Goal: Information Seeking & Learning: Learn about a topic

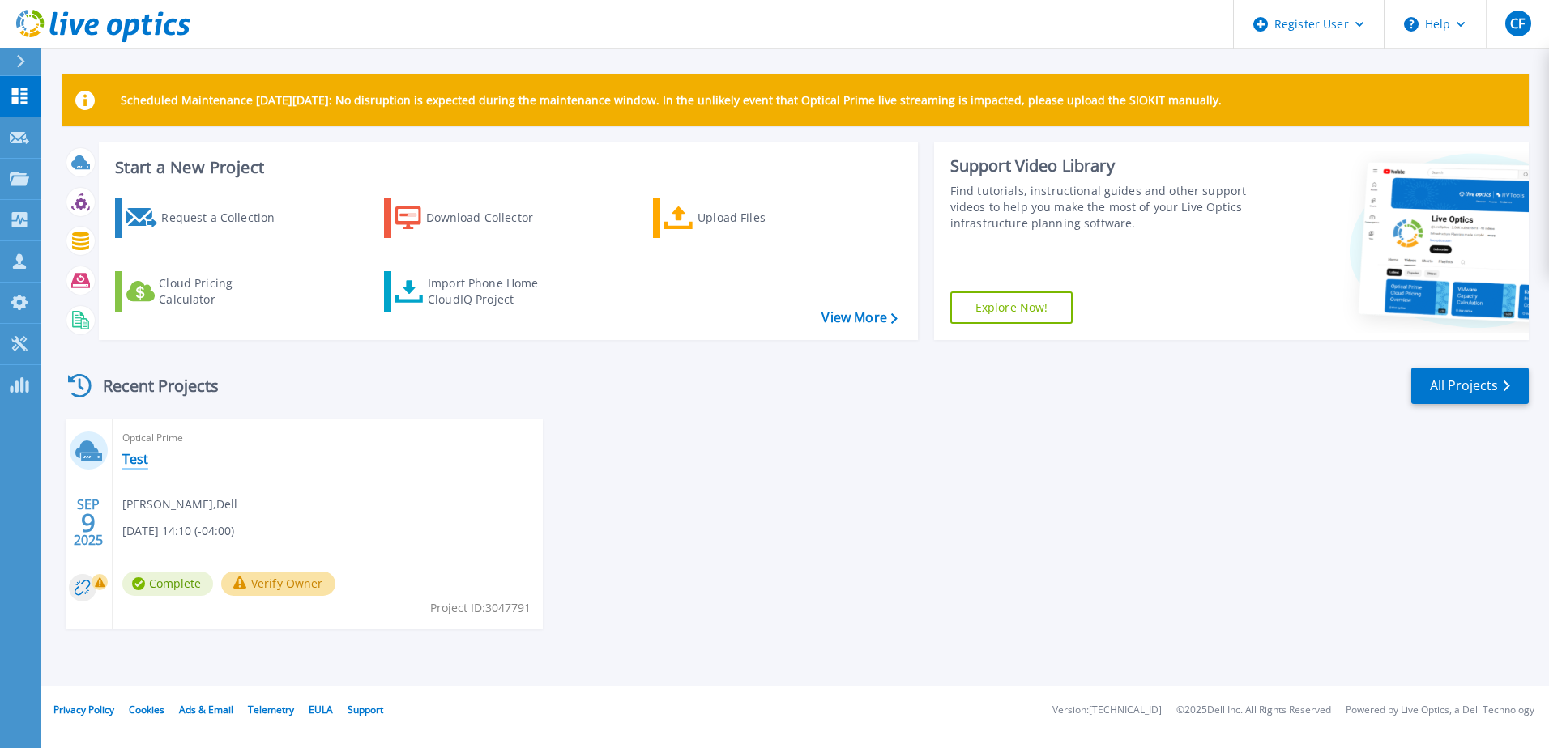
click at [137, 458] on link "Test" at bounding box center [135, 459] width 26 height 16
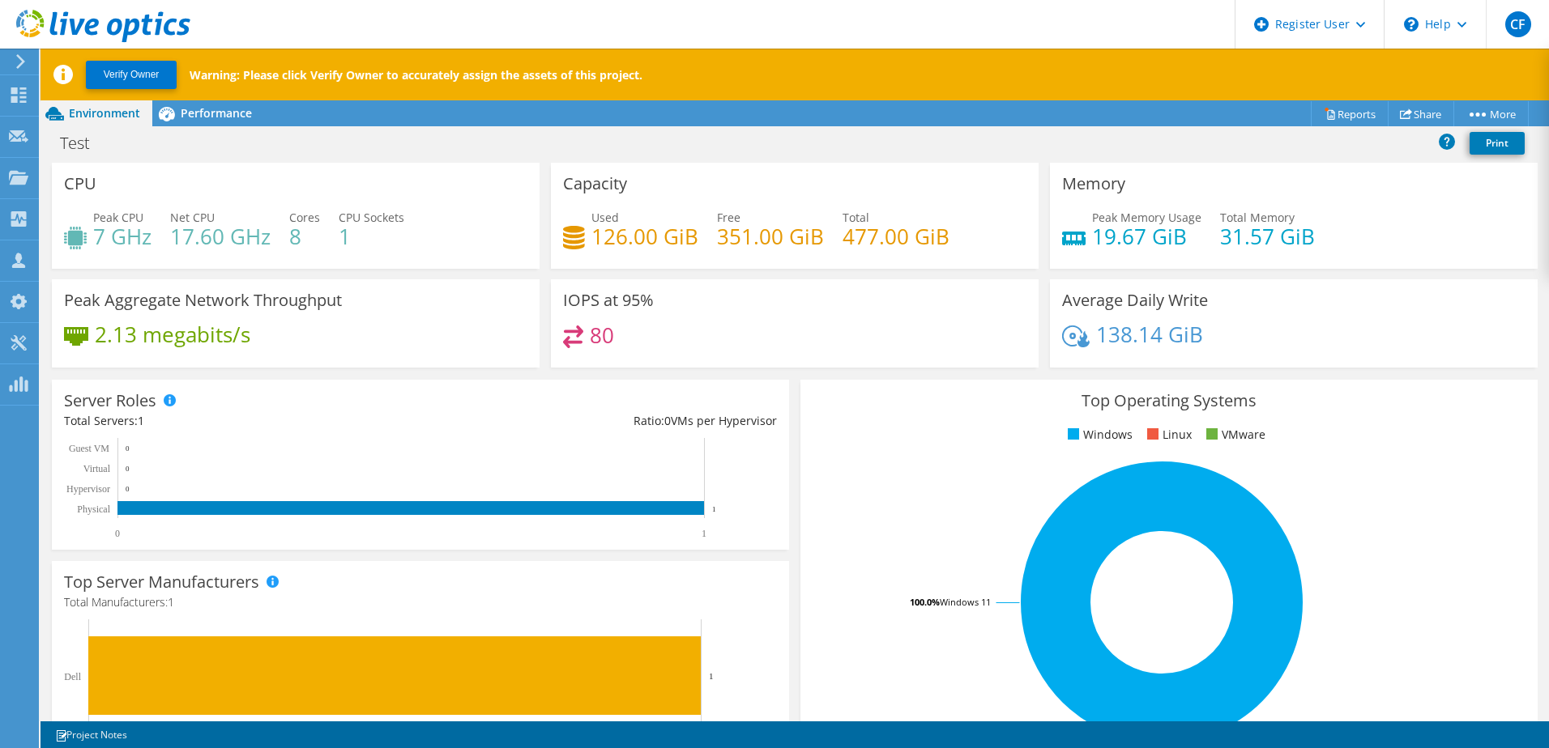
scroll to position [243, 0]
click at [184, 117] on span "Performance" at bounding box center [216, 112] width 71 height 15
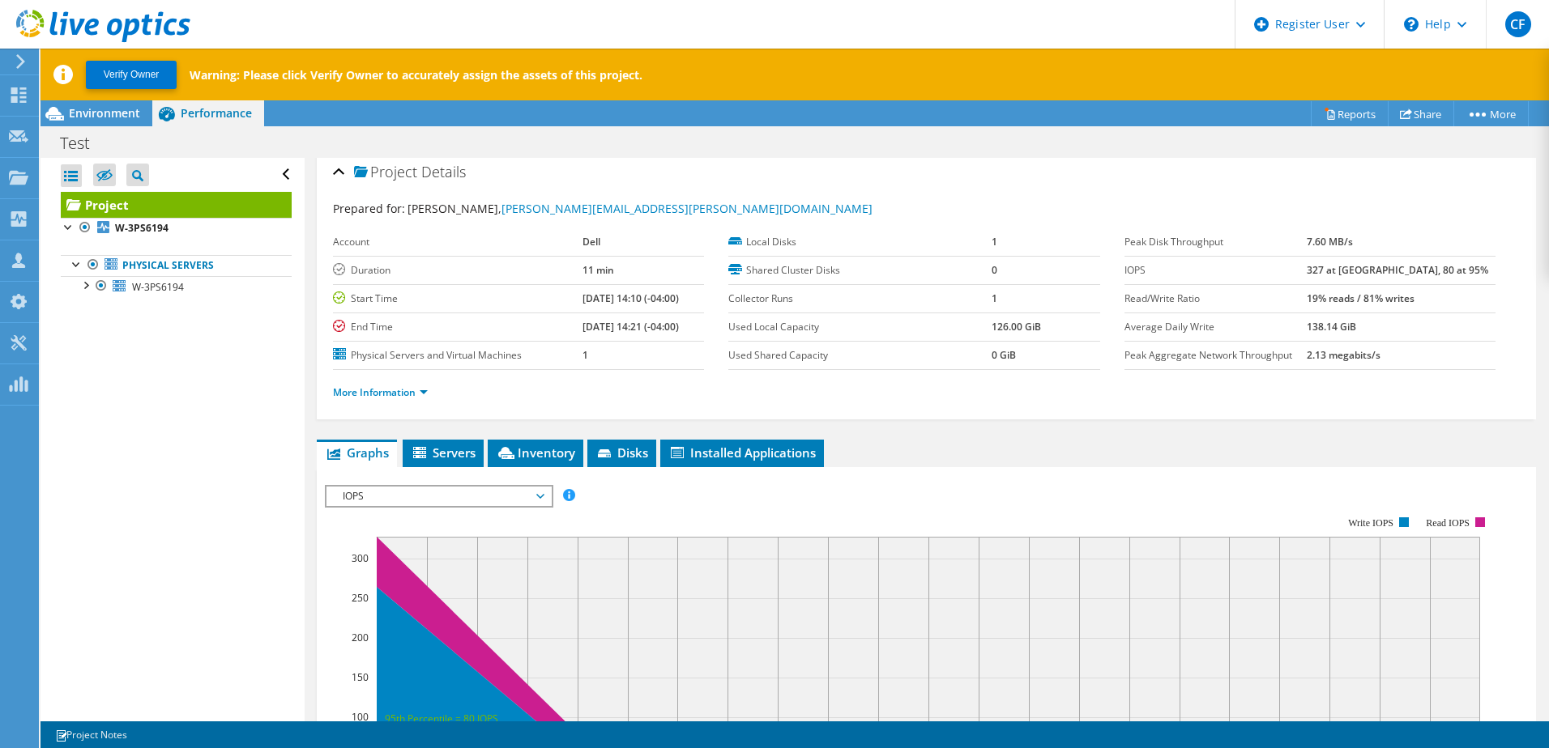
scroll to position [0, 0]
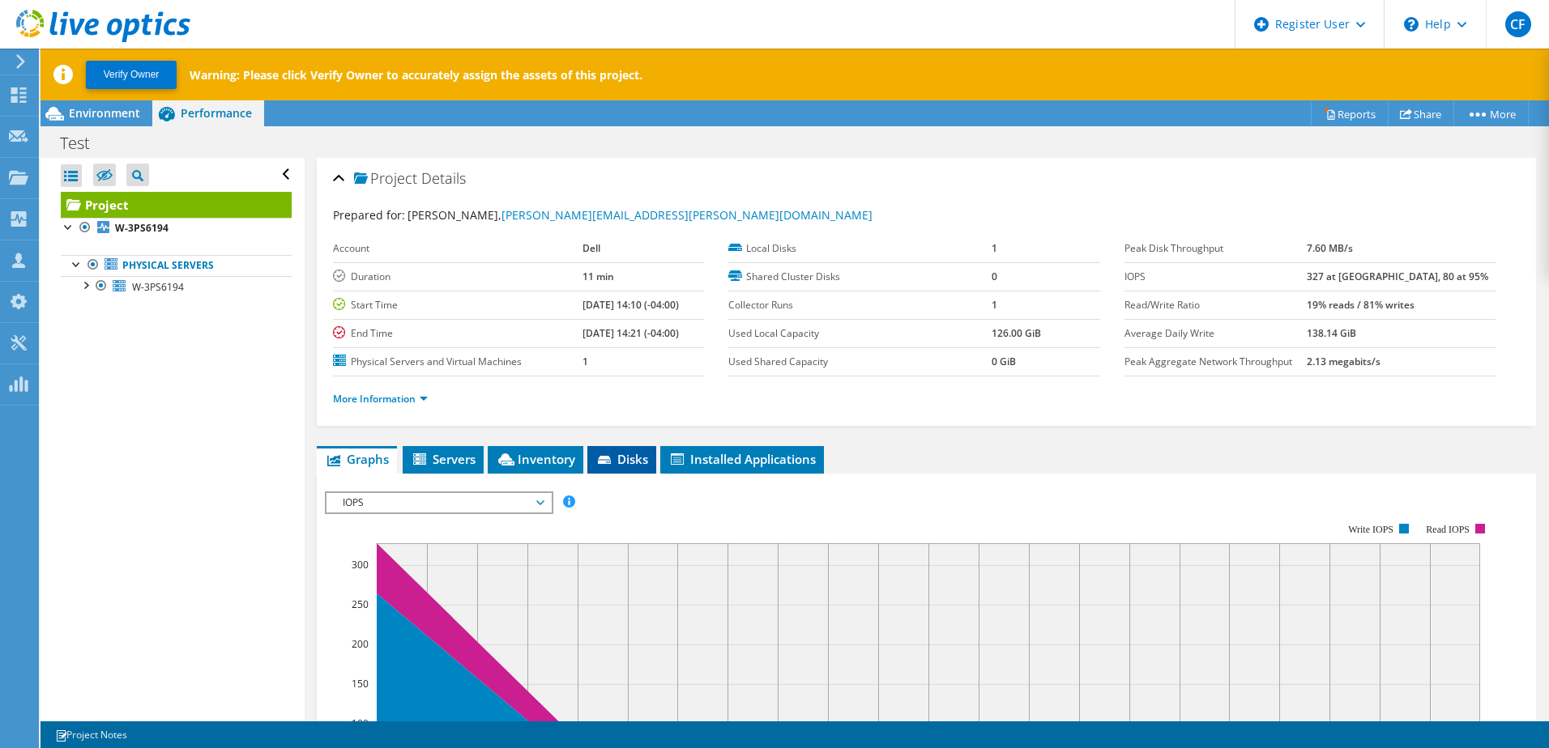
click at [610, 456] on icon at bounding box center [606, 461] width 16 height 11
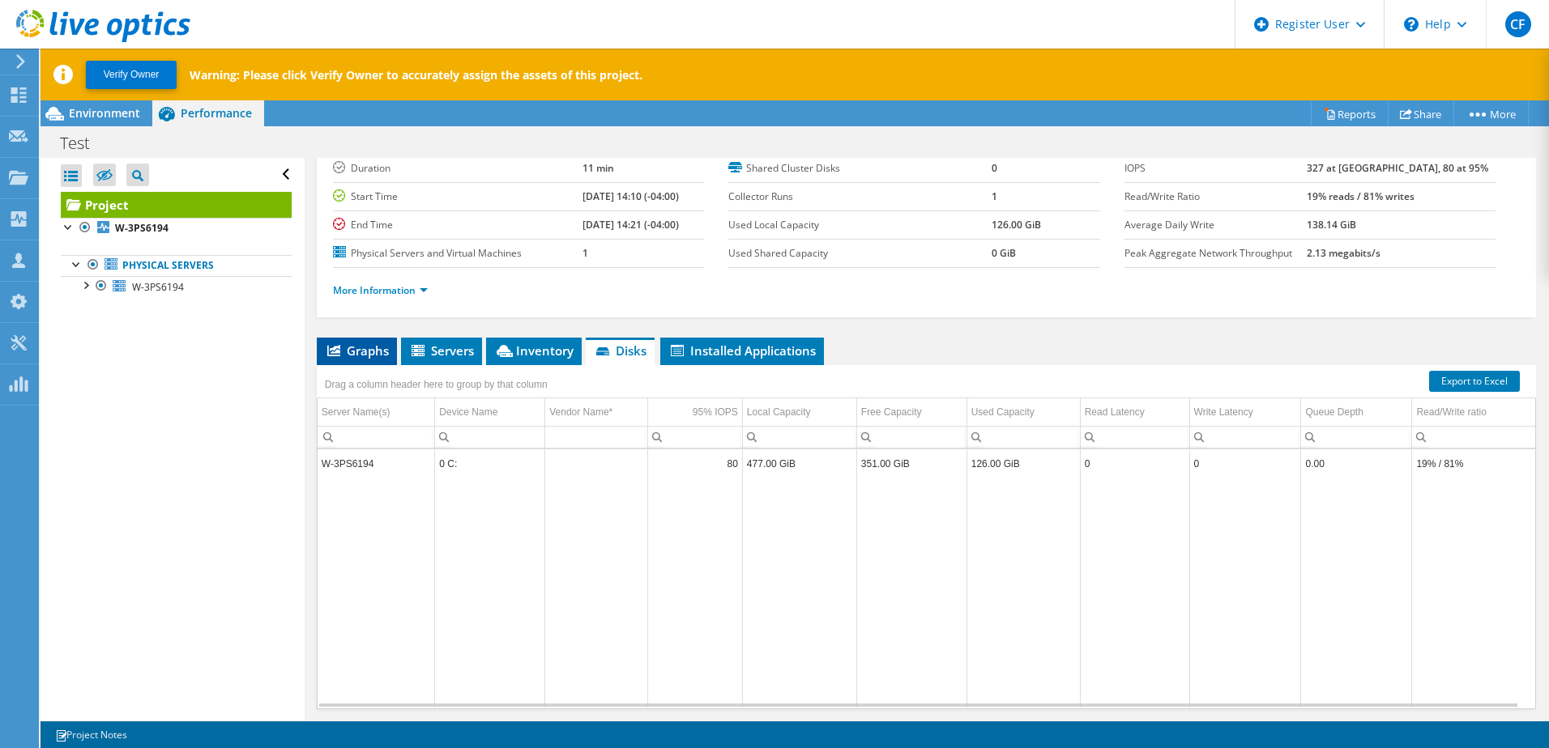
scroll to position [111, 0]
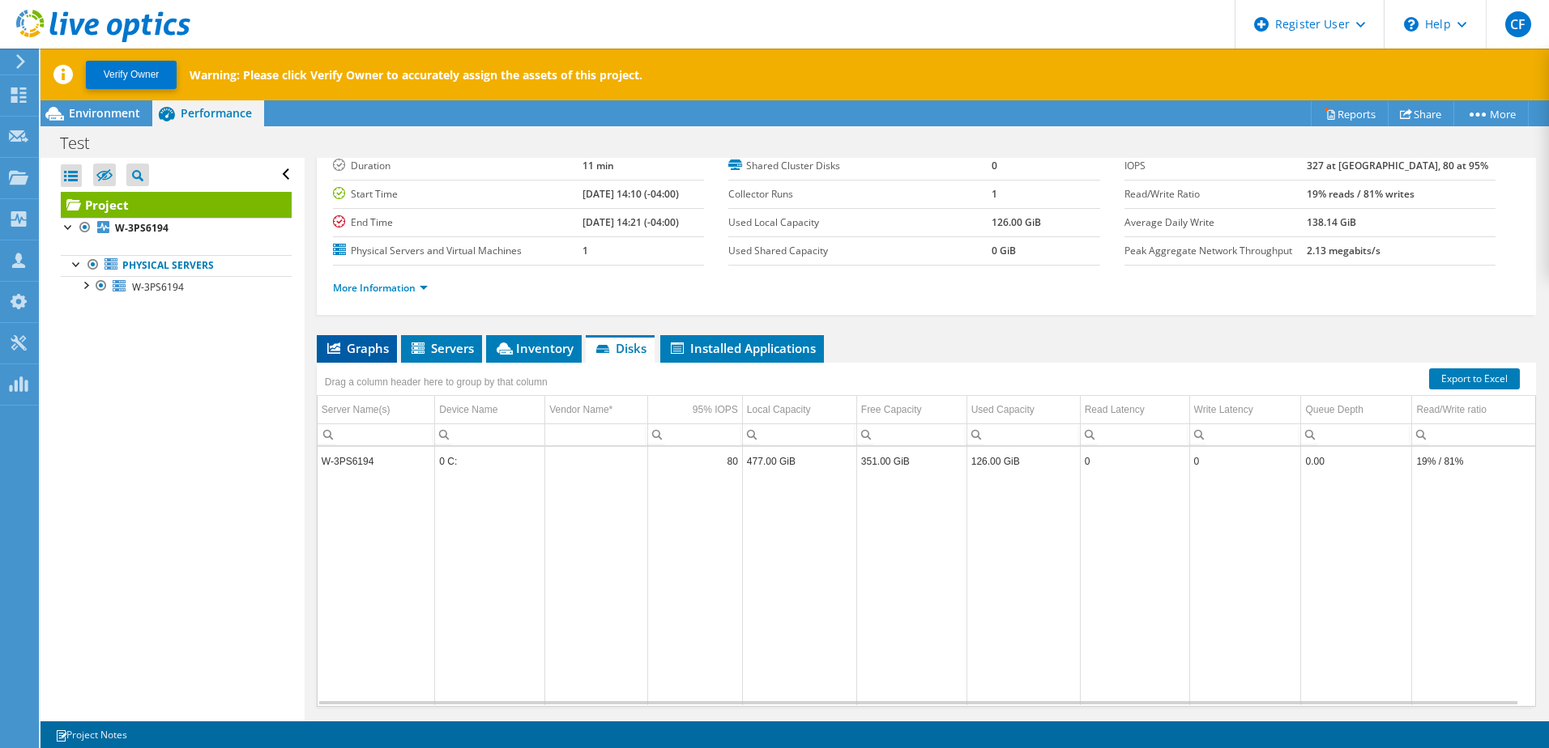
click at [366, 346] on span "Graphs" at bounding box center [357, 348] width 64 height 16
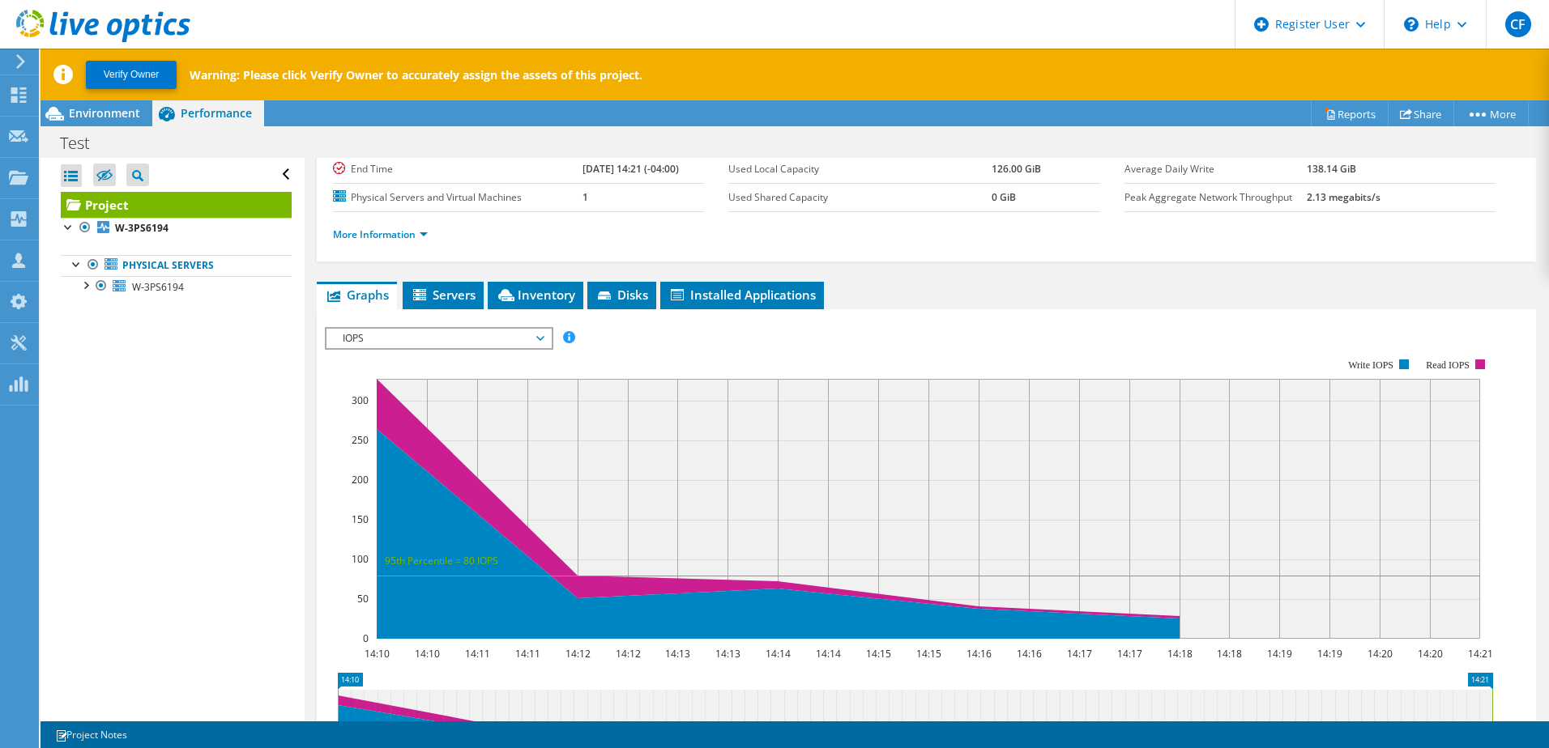
scroll to position [192, 0]
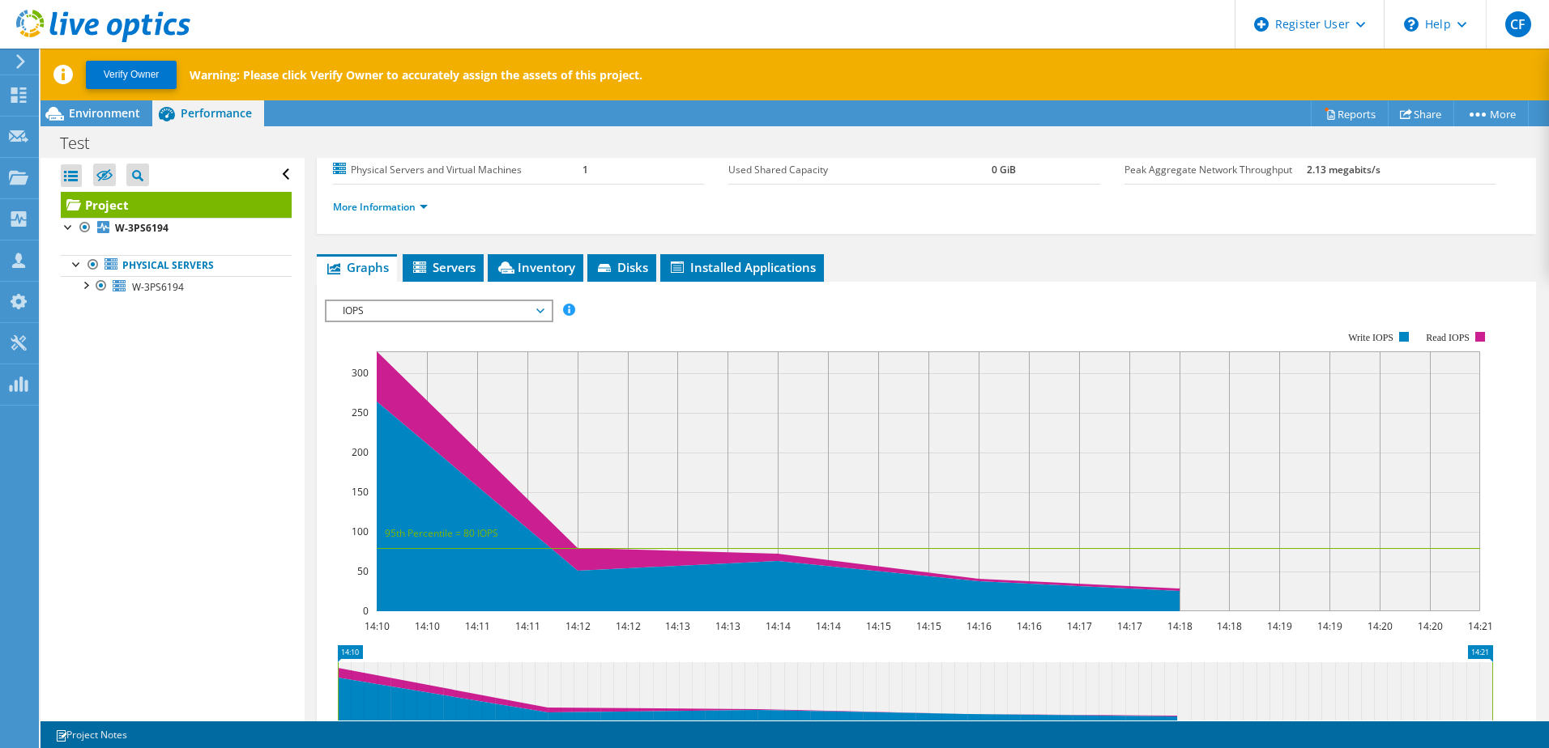
click at [527, 304] on span "IOPS" at bounding box center [439, 310] width 208 height 19
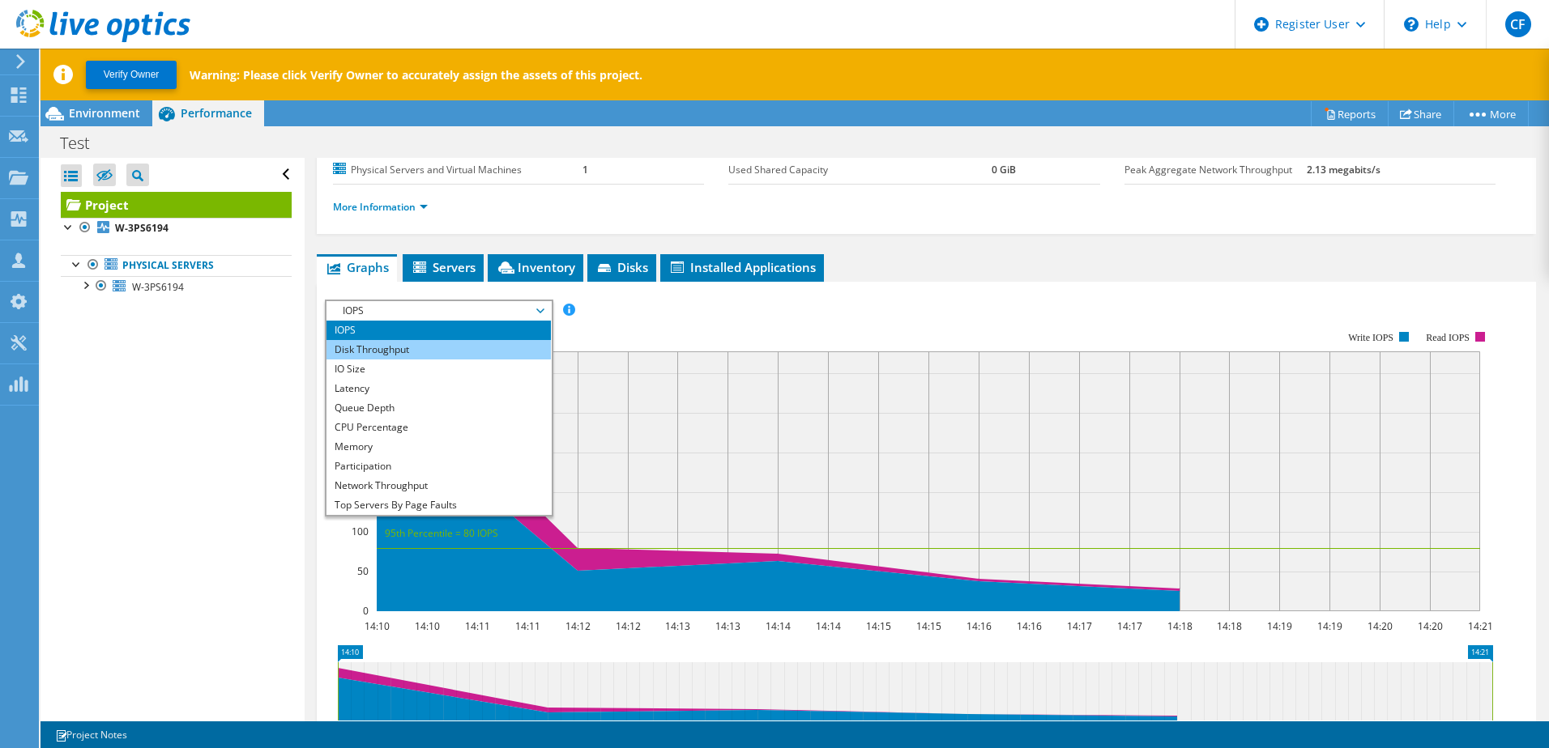
click at [488, 347] on li "Disk Throughput" at bounding box center [438, 349] width 224 height 19
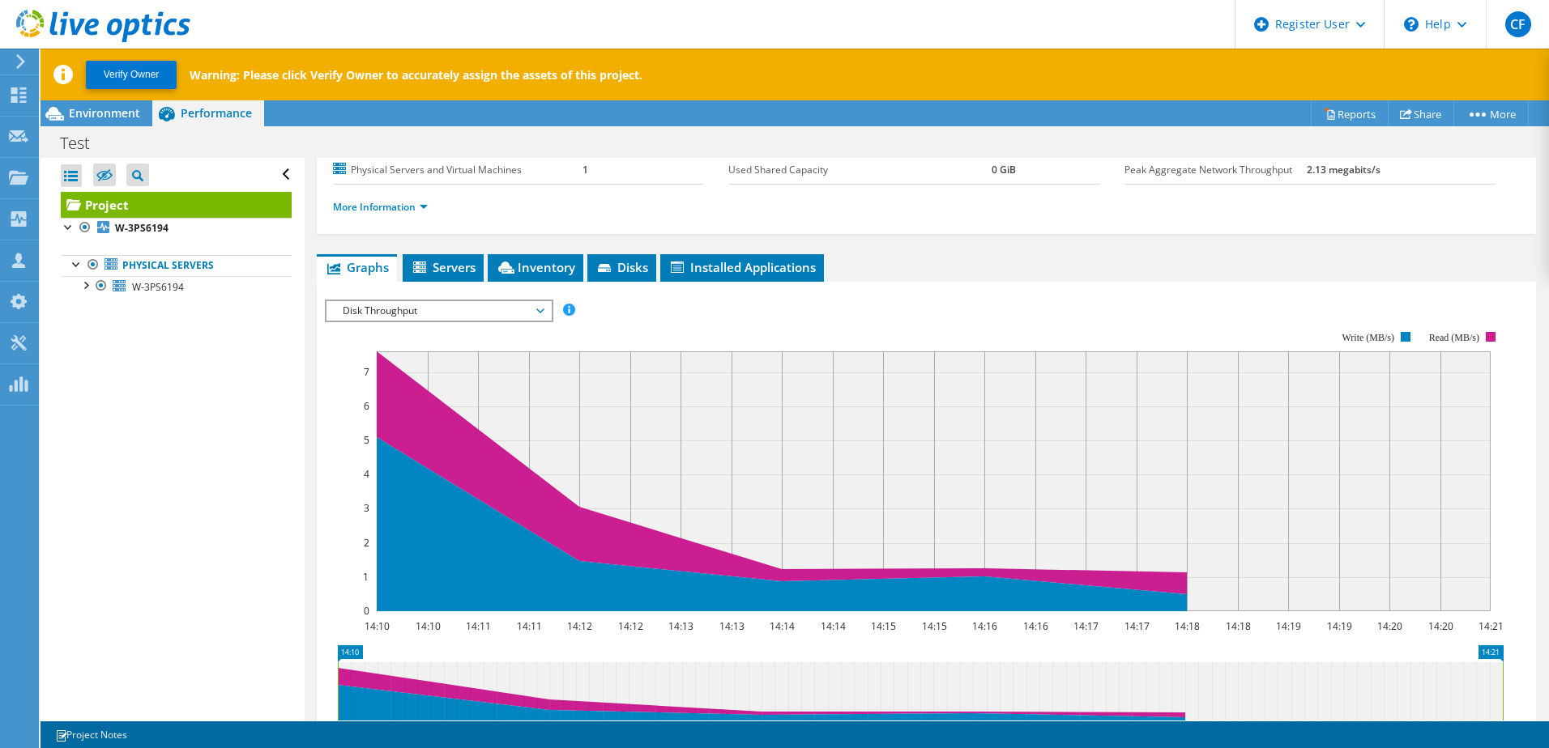
click at [482, 304] on span "Disk Throughput" at bounding box center [439, 310] width 208 height 19
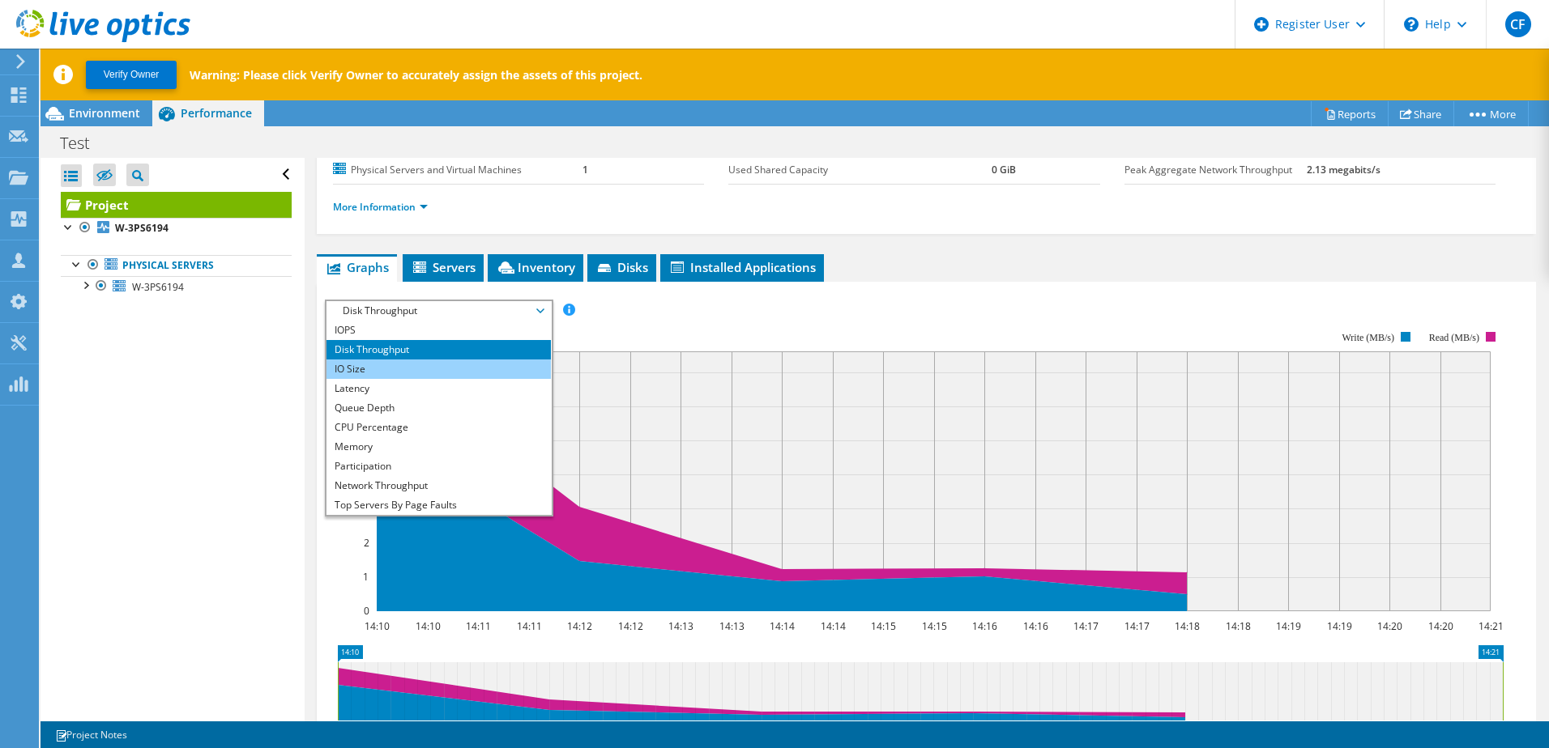
click at [436, 376] on li "IO Size" at bounding box center [438, 369] width 224 height 19
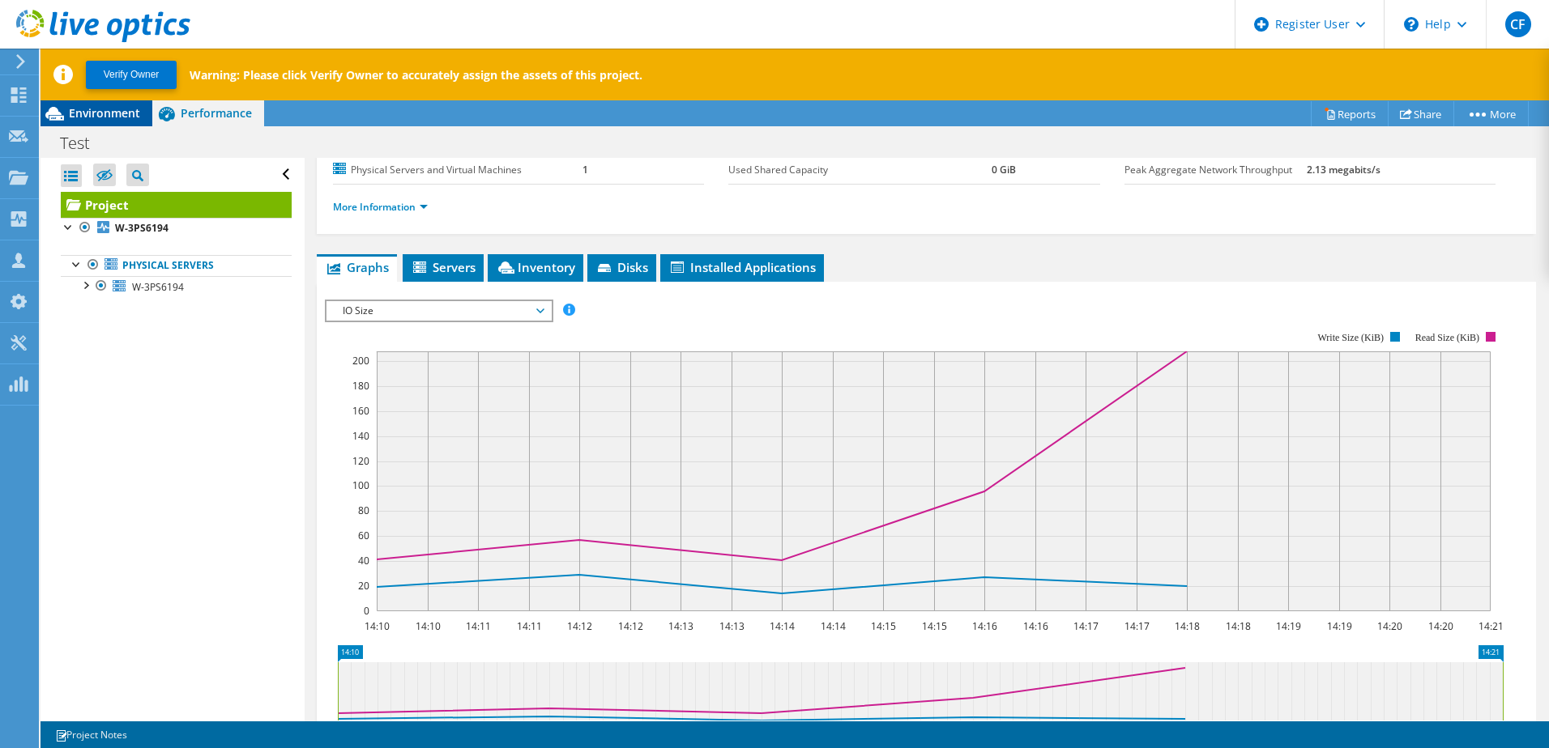
click at [110, 115] on span "Environment" at bounding box center [104, 112] width 71 height 15
